Goal: Task Accomplishment & Management: Complete application form

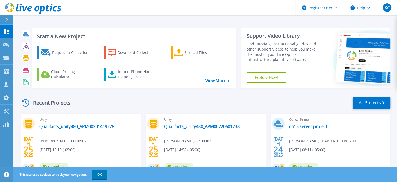
scroll to position [8, 0]
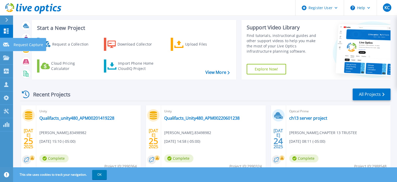
click at [7, 48] on link "Request Capture Request Capture" at bounding box center [6, 44] width 13 height 13
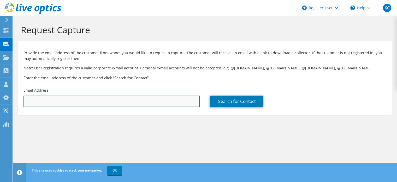
click at [67, 101] on input "text" at bounding box center [112, 100] width 176 height 11
click at [122, 102] on input "text" at bounding box center [112, 100] width 176 height 11
paste input "[PERSON_NAME][EMAIL_ADDRESS][PERSON_NAME][DOMAIN_NAME]"
type input "[PERSON_NAME][EMAIL_ADDRESS][PERSON_NAME][DOMAIN_NAME]"
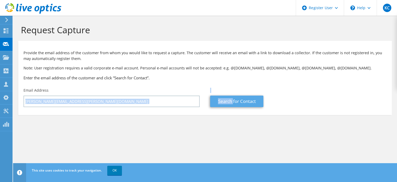
drag, startPoint x: 195, startPoint y: 95, endPoint x: 233, endPoint y: 101, distance: 38.1
click at [233, 101] on div "Provide the email address of the customer from whom you would like to request a…" at bounding box center [205, 76] width 374 height 66
click at [233, 101] on link "Search for Contact" at bounding box center [236, 100] width 53 height 11
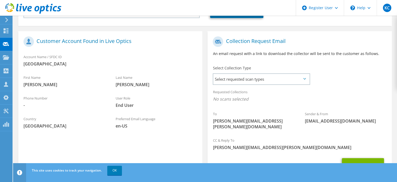
scroll to position [89, 0]
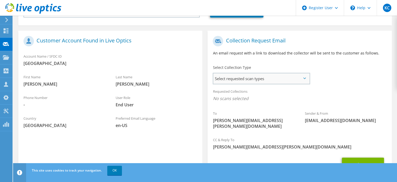
click at [253, 82] on span "Select requested scan types" at bounding box center [261, 78] width 96 height 10
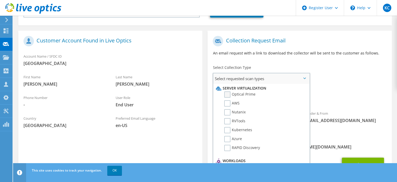
click at [228, 94] on label "Optical Prime" at bounding box center [239, 94] width 31 height 6
click at [0, 0] on input "Optical Prime" at bounding box center [0, 0] width 0 height 0
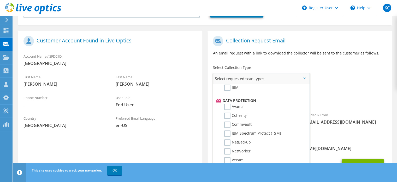
scroll to position [217, 0]
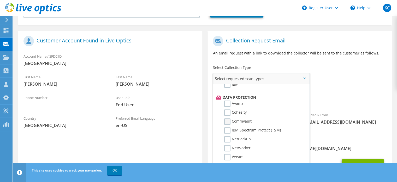
click at [231, 118] on label "Commvault" at bounding box center [237, 121] width 27 height 6
click at [0, 0] on input "Commvault" at bounding box center [0, 0] width 0 height 0
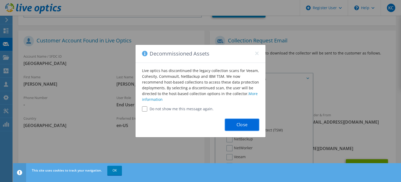
click at [238, 128] on button "Close" at bounding box center [242, 125] width 34 height 12
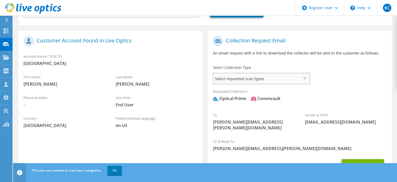
click at [250, 80] on span "Select requested scan types" at bounding box center [261, 78] width 96 height 10
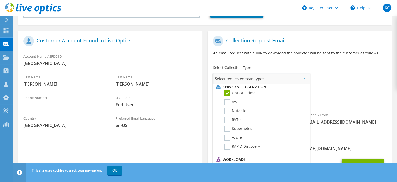
scroll to position [0, 0]
click at [351, 67] on div "To ryan.mckenzie@nashville.gov Sender & From liveoptics@liveoptics.com" at bounding box center [300, 84] width 184 height 102
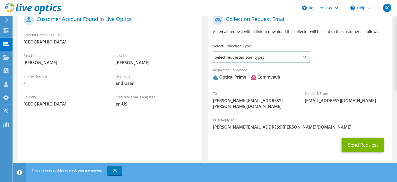
scroll to position [112, 0]
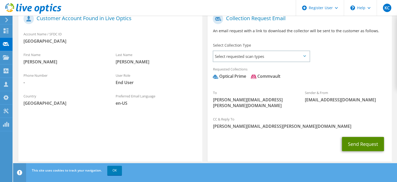
click at [362, 138] on button "Send Request" at bounding box center [363, 144] width 42 height 14
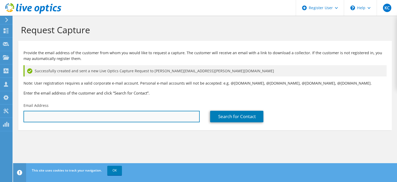
click at [123, 120] on input "text" at bounding box center [112, 116] width 176 height 11
paste input "[PERSON_NAME][EMAIL_ADDRESS][PERSON_NAME][DOMAIN_NAME]"
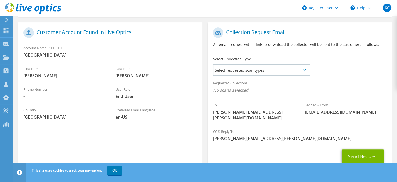
scroll to position [113, 0]
type input "[PERSON_NAME][EMAIL_ADDRESS][PERSON_NAME][DOMAIN_NAME]"
click at [239, 71] on span "Select requested scan types" at bounding box center [261, 70] width 96 height 10
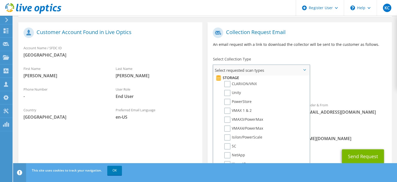
scroll to position [94, 0]
click at [228, 135] on label "Isilon/PowerScale" at bounding box center [243, 137] width 38 height 6
click at [0, 0] on input "Isilon/PowerScale" at bounding box center [0, 0] width 0 height 0
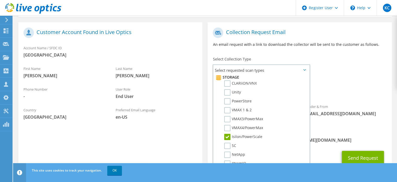
click at [383, 77] on div "Requested Collections No scans selected Isilon/PowerScale" at bounding box center [300, 87] width 184 height 21
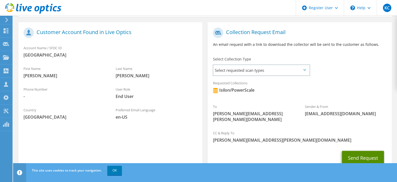
click at [357, 152] on button "Send Request" at bounding box center [363, 158] width 42 height 14
